Goal: Obtain resource: Download file/media

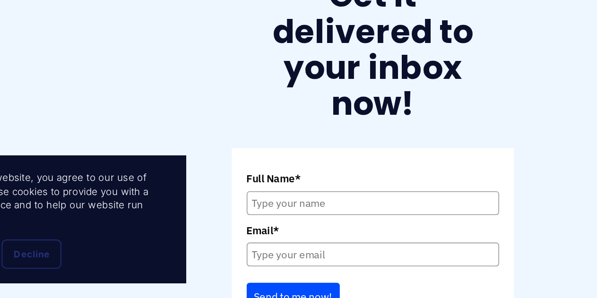
scroll to position [337, 0]
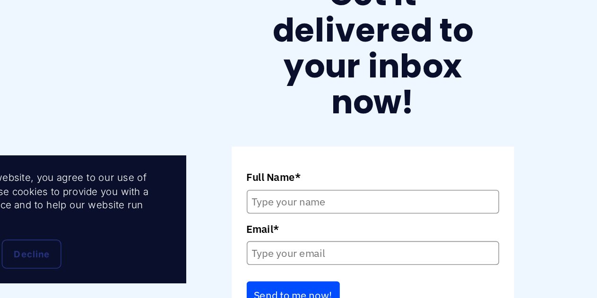
click at [254, 229] on input "Full Name*" at bounding box center [298, 236] width 161 height 15
type input "Heather Robb"
click at [260, 262] on input "Email*" at bounding box center [298, 269] width 161 height 15
type input "heatherr@mmsi.org.nz"
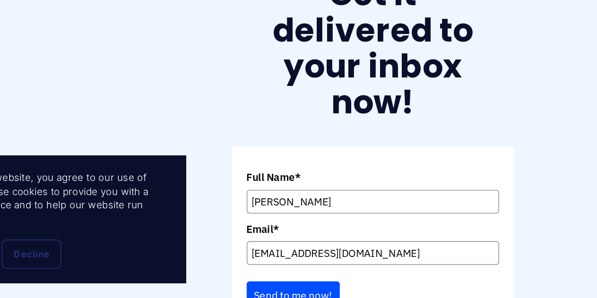
click at [258, 287] on button "Send to me now!" at bounding box center [247, 296] width 59 height 18
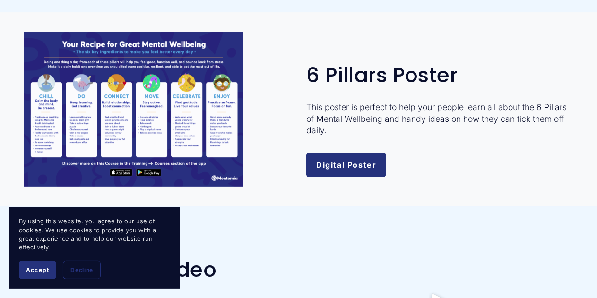
scroll to position [1481, 0]
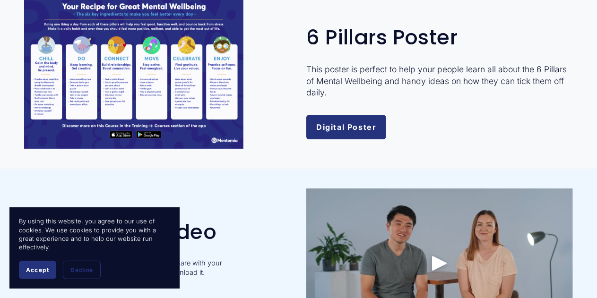
drag, startPoint x: 119, startPoint y: 85, endPoint x: 135, endPoint y: 61, distance: 28.2
click at [135, 61] on div at bounding box center [133, 71] width 219 height 155
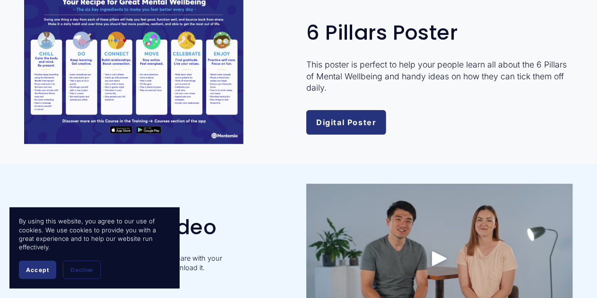
scroll to position [1481, 0]
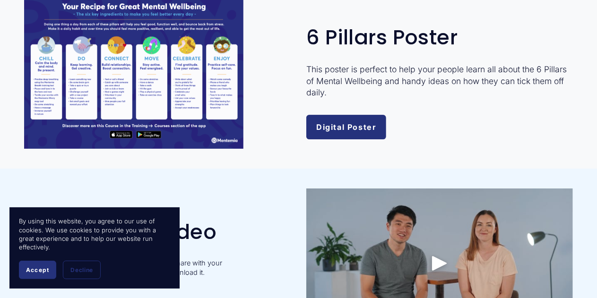
click at [361, 133] on link "Digital Poster" at bounding box center [346, 127] width 80 height 25
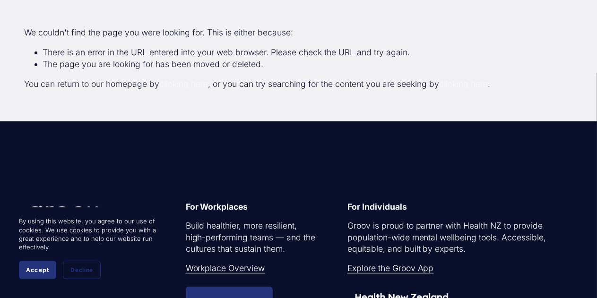
scroll to position [47, 0]
